Goal: Information Seeking & Learning: Learn about a topic

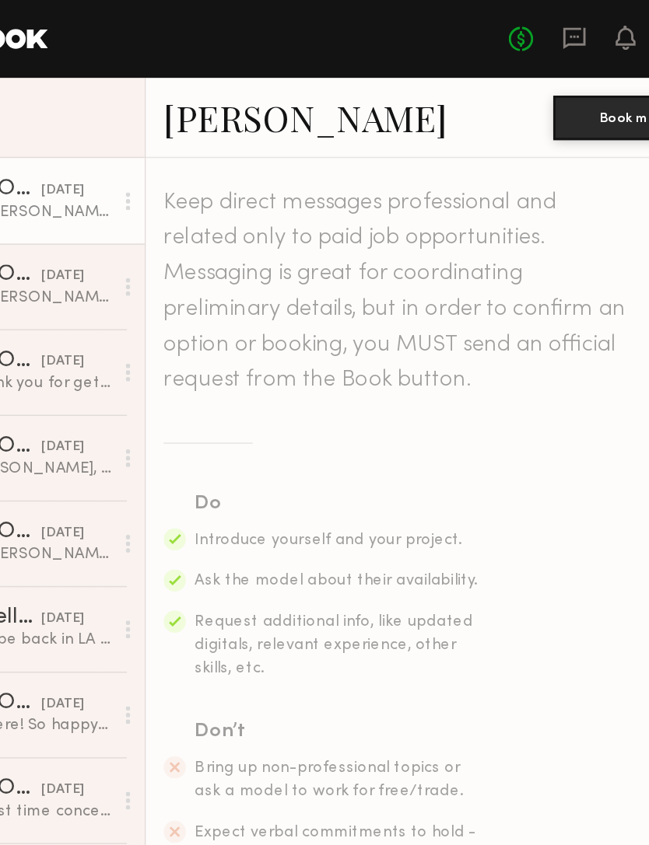
scroll to position [485, 0]
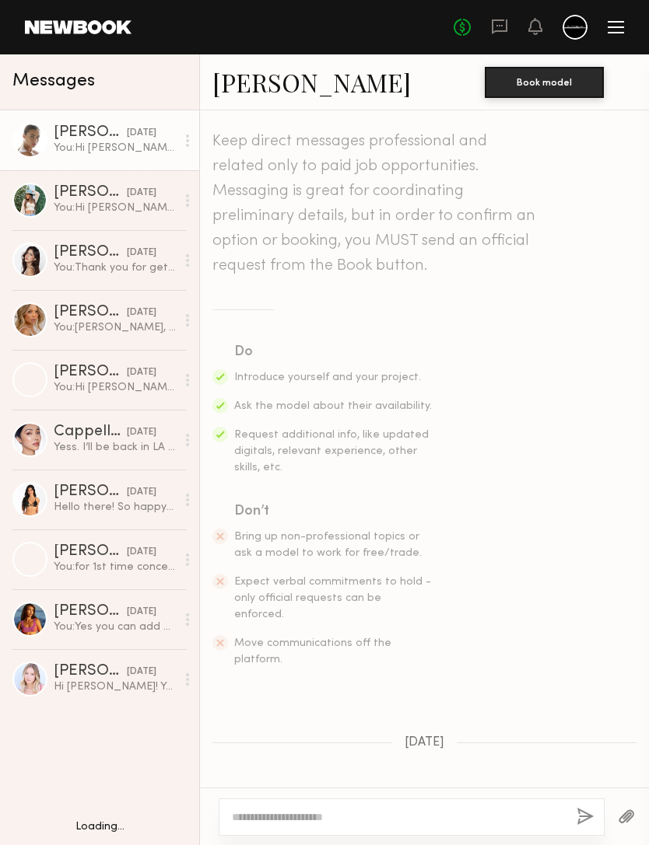
scroll to position [485, 0]
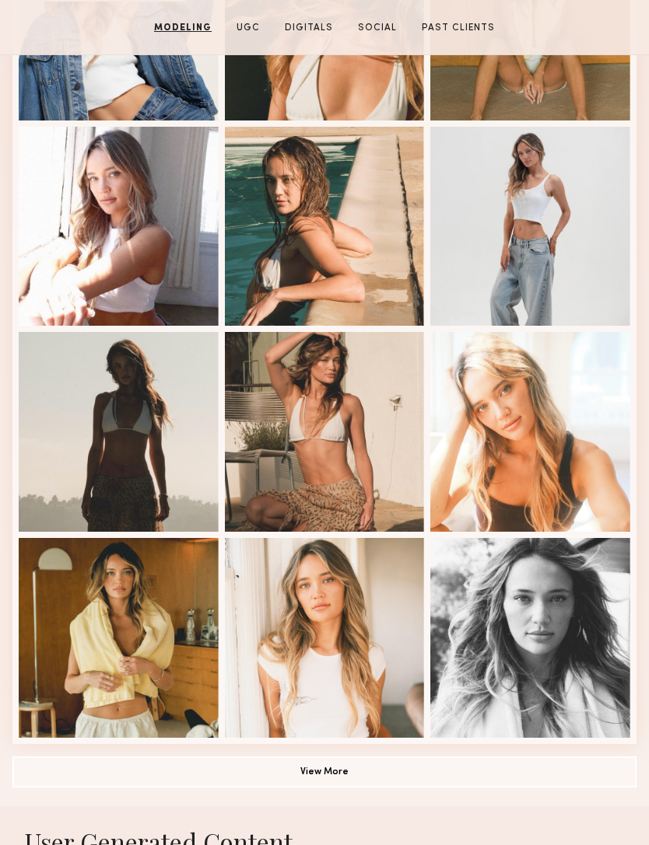
scroll to position [649, 0]
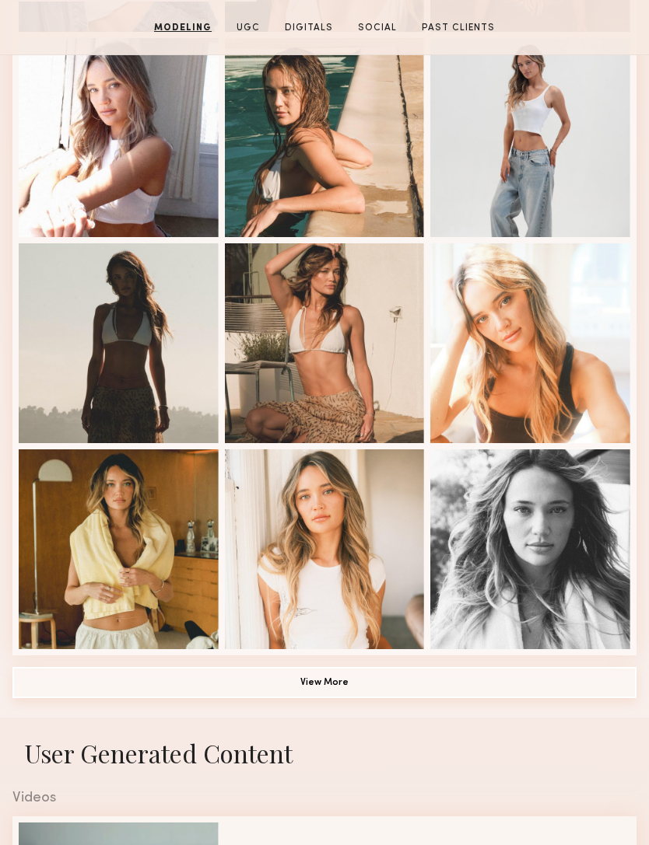
click at [443, 693] on button "View More" at bounding box center [324, 682] width 624 height 31
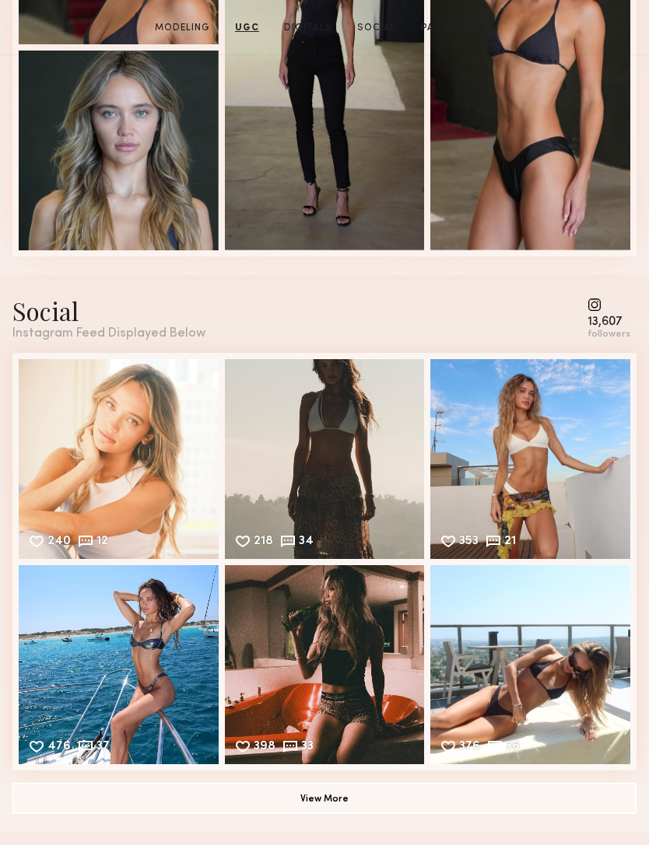
scroll to position [3119, 0]
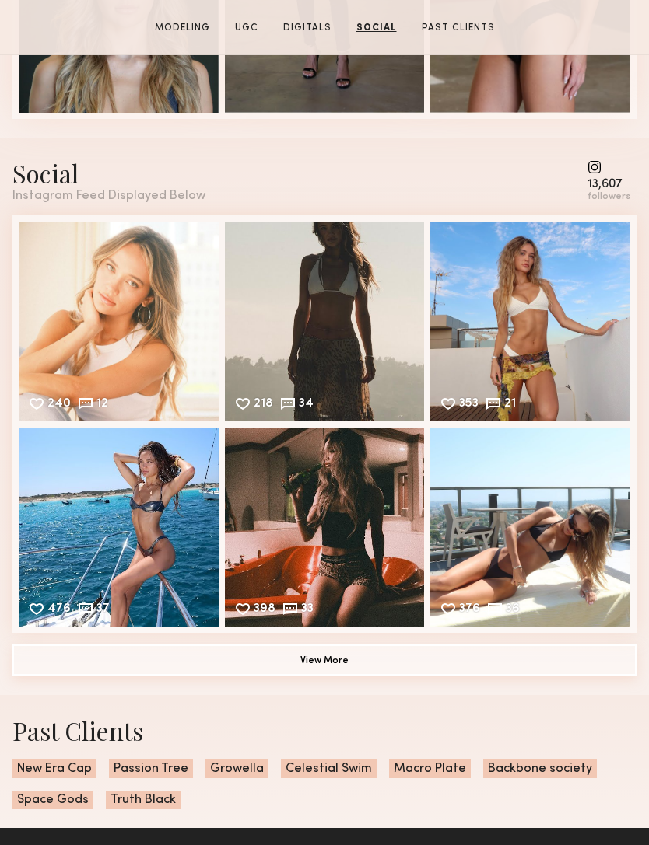
click at [450, 671] on button "View More" at bounding box center [324, 660] width 624 height 31
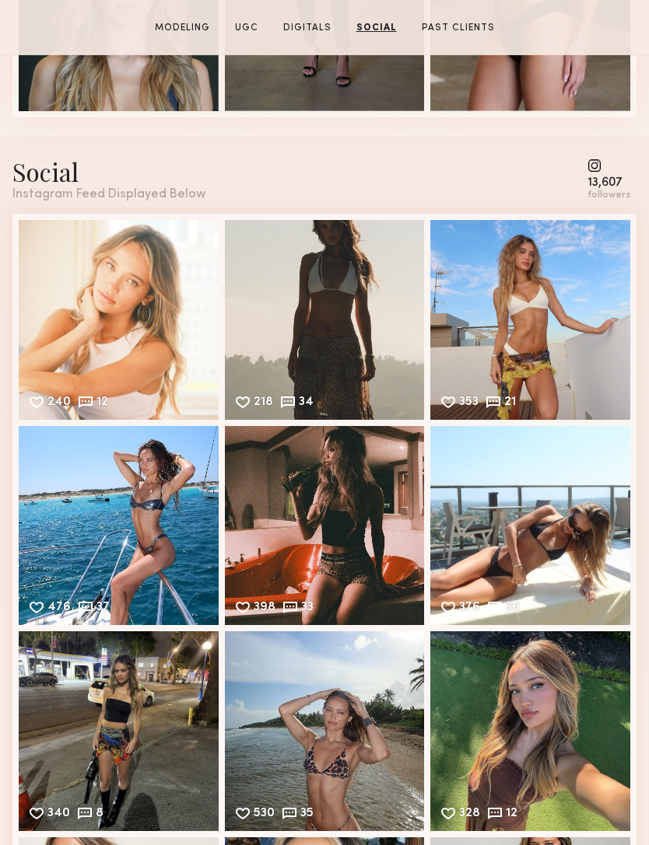
scroll to position [3120, 0]
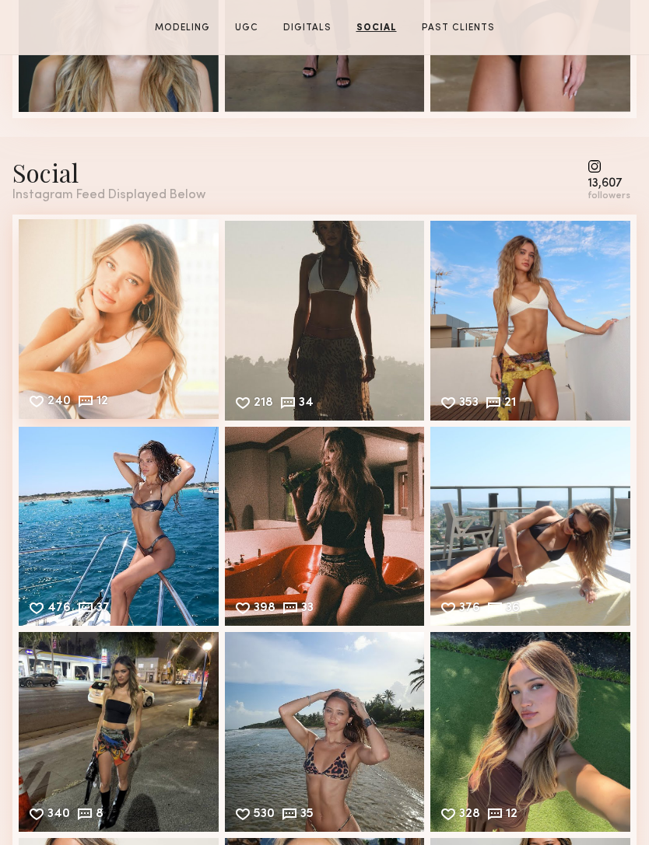
click at [97, 334] on div "240 12 Likes & comments displayed to show model’s engagement" at bounding box center [119, 319] width 200 height 200
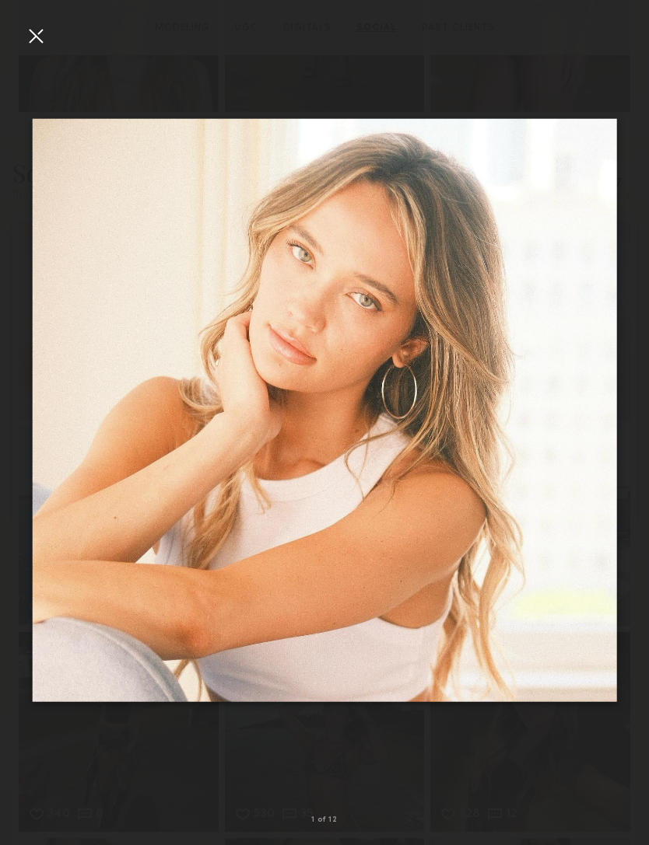
click at [30, 31] on div at bounding box center [35, 35] width 25 height 25
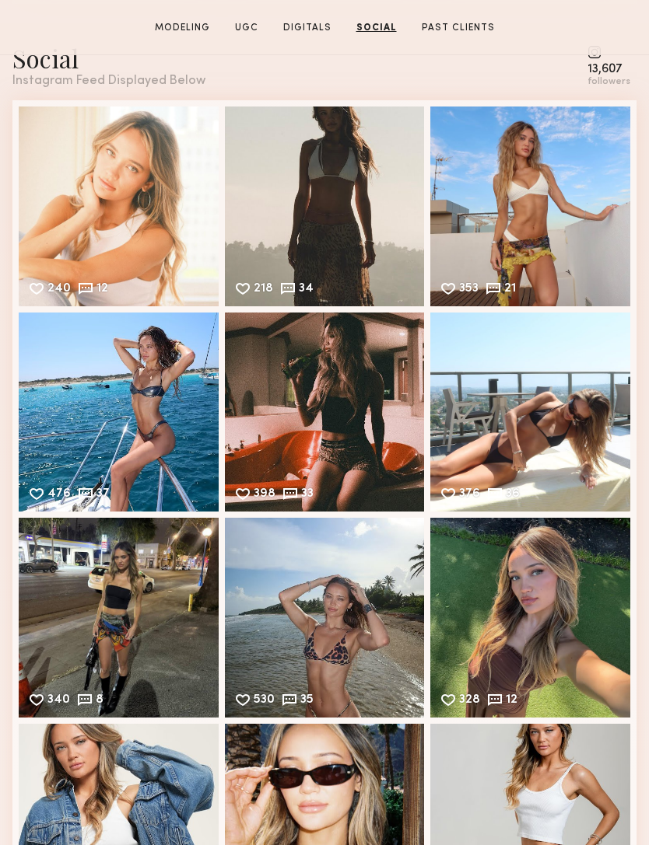
scroll to position [3406, 0]
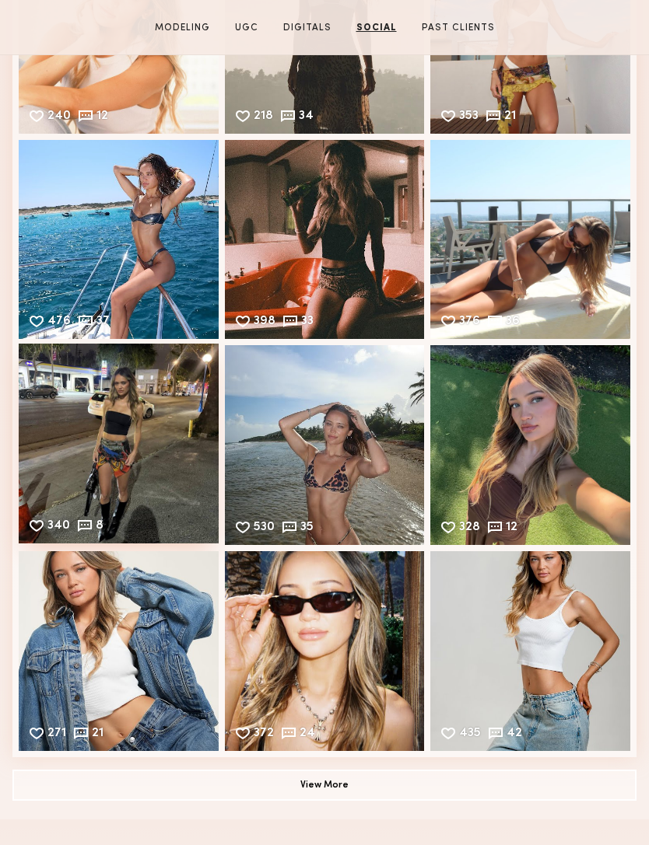
click at [82, 432] on div "340 8 Likes & comments displayed to show model’s engagement" at bounding box center [119, 444] width 200 height 200
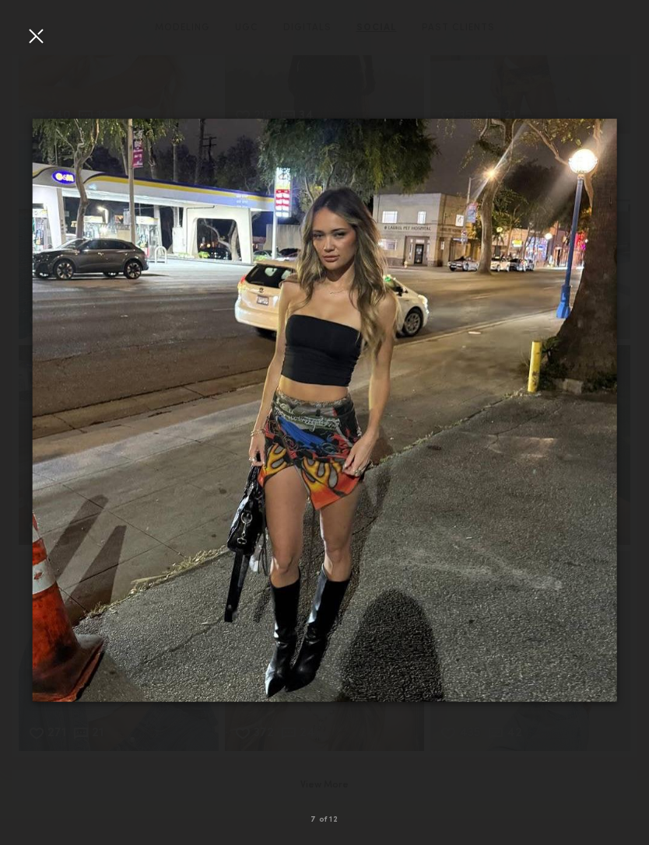
click at [47, 37] on div at bounding box center [35, 35] width 25 height 25
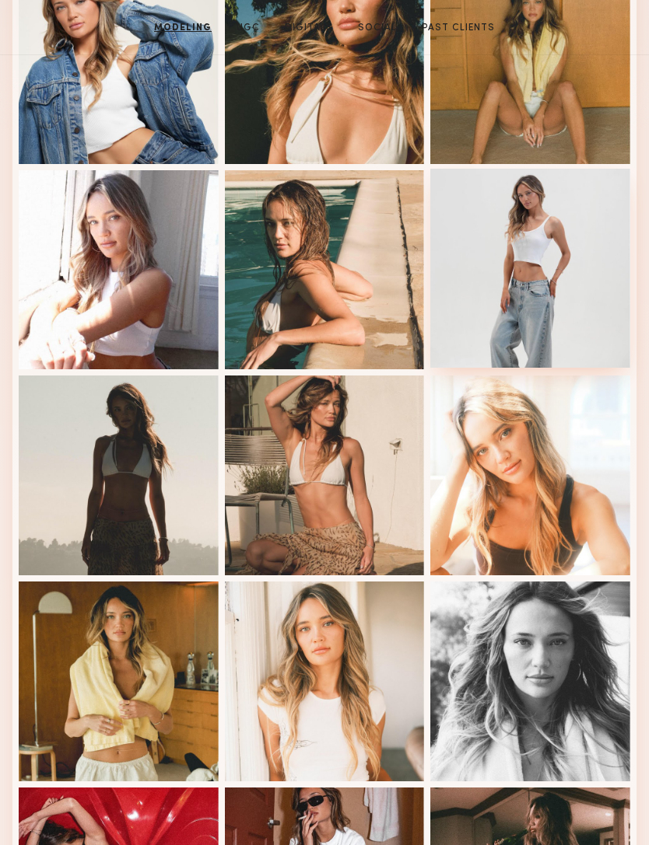
scroll to position [516, 0]
click at [500, 299] on div at bounding box center [530, 269] width 200 height 200
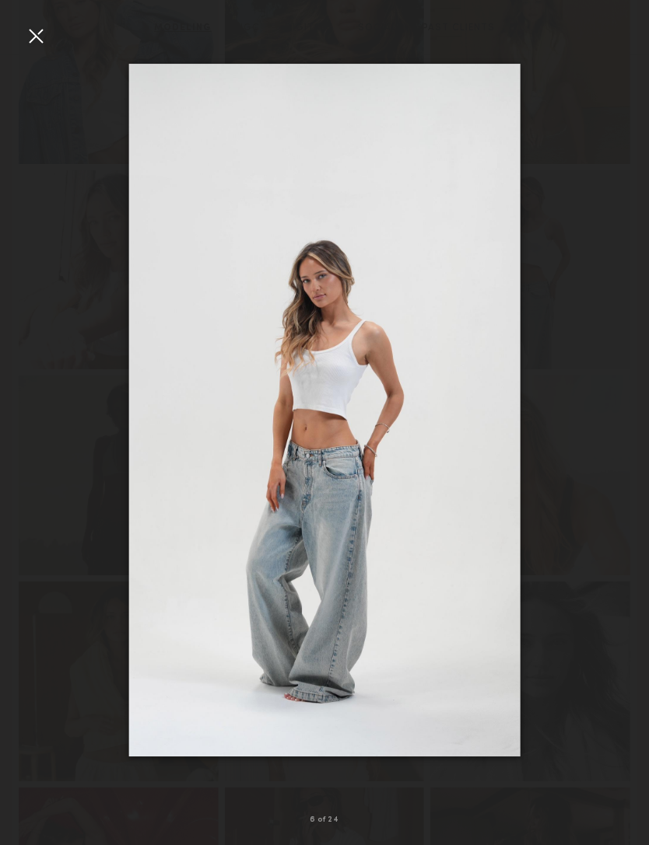
click at [30, 26] on div at bounding box center [35, 35] width 25 height 25
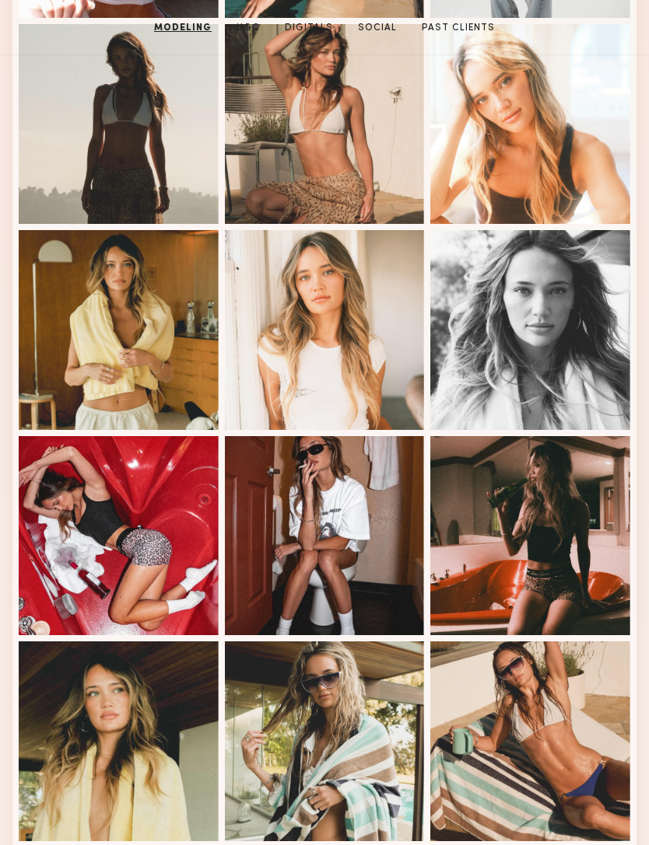
scroll to position [915, 0]
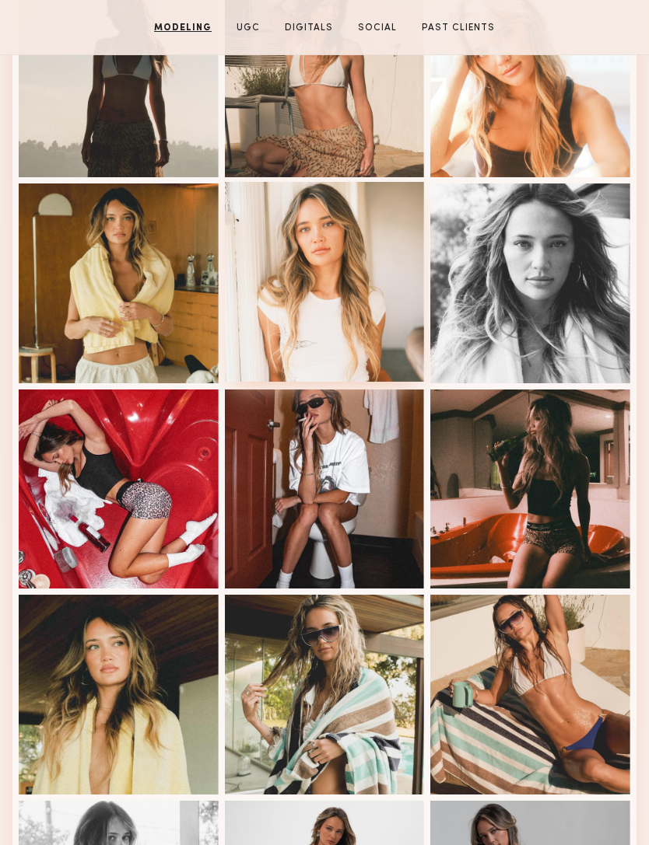
click at [296, 298] on div at bounding box center [325, 282] width 200 height 200
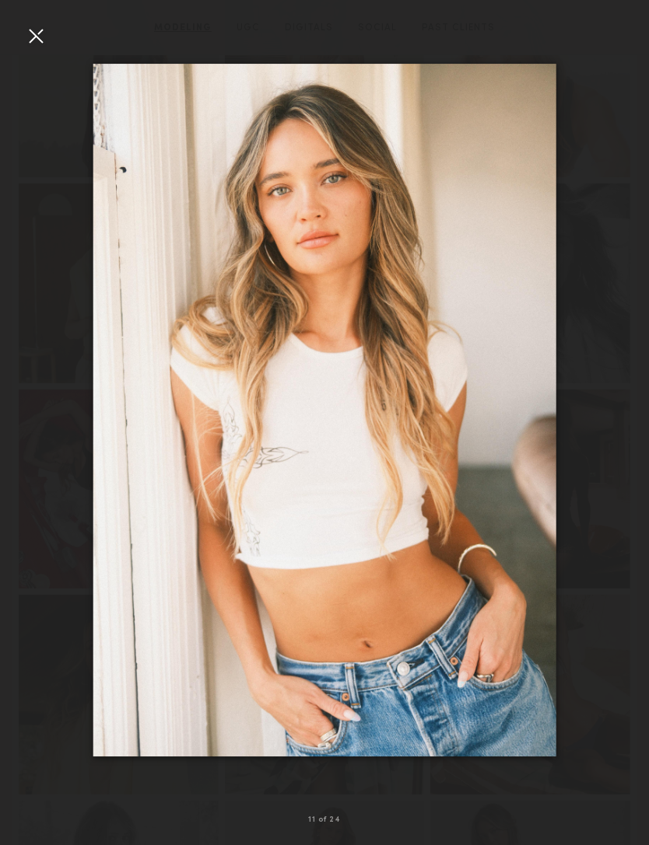
click at [33, 49] on div at bounding box center [324, 410] width 649 height 771
click at [45, 37] on div at bounding box center [35, 35] width 25 height 25
